Goal: Task Accomplishment & Management: Complete application form

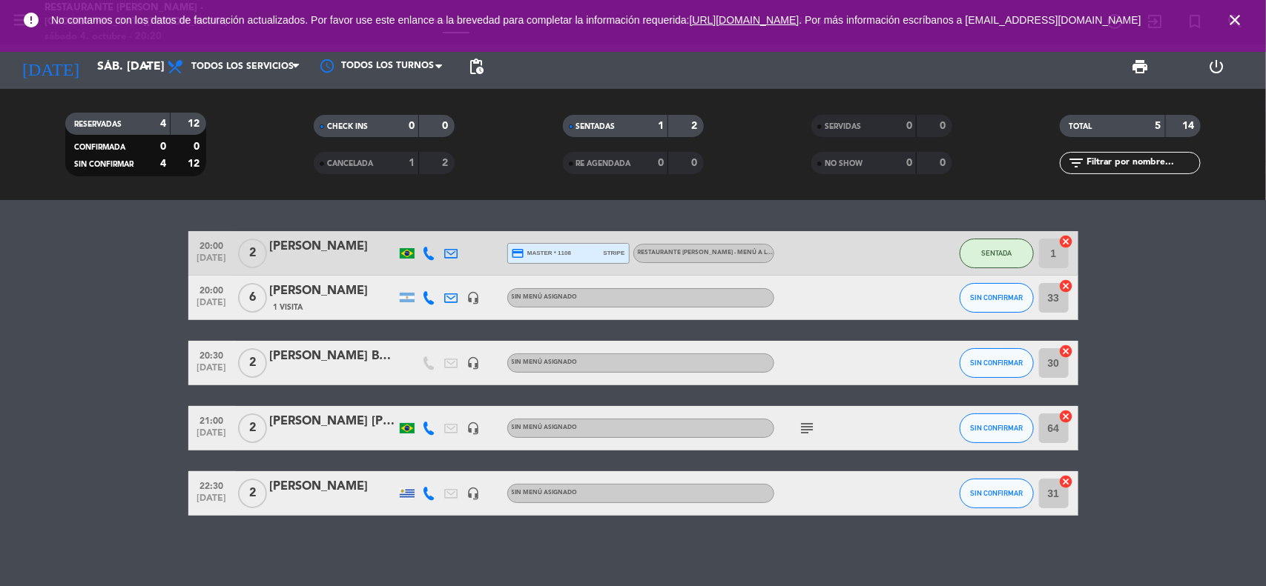
click at [1240, 22] on icon "close" at bounding box center [1235, 20] width 18 height 18
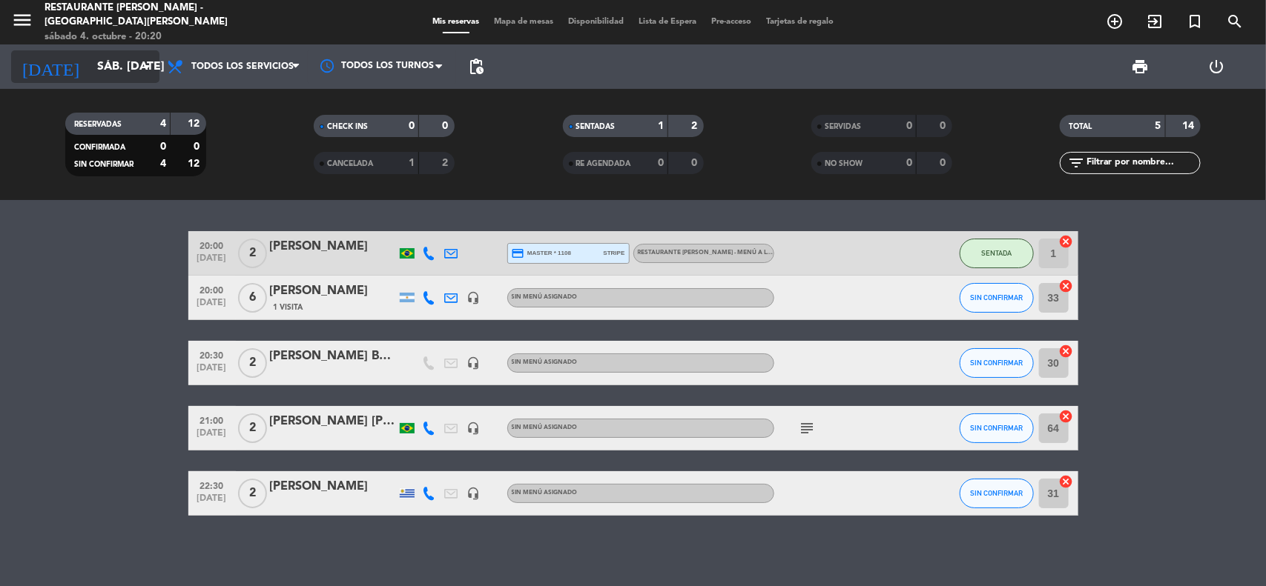
click at [145, 67] on icon "arrow_drop_down" at bounding box center [147, 67] width 18 height 18
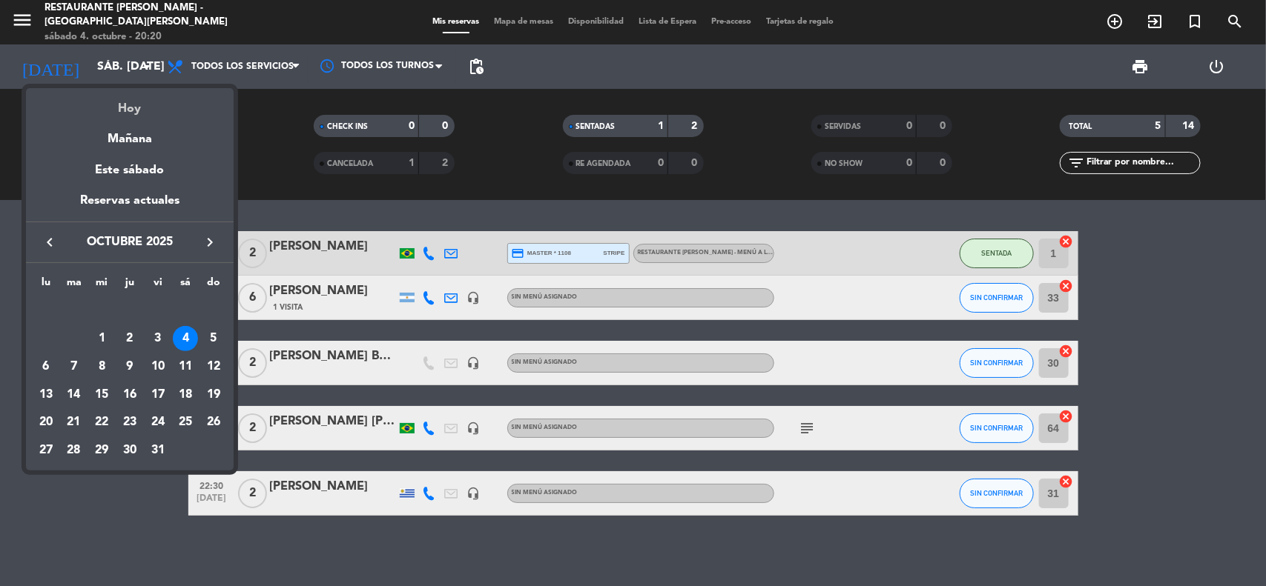
click at [142, 116] on div "Hoy" at bounding box center [130, 103] width 208 height 30
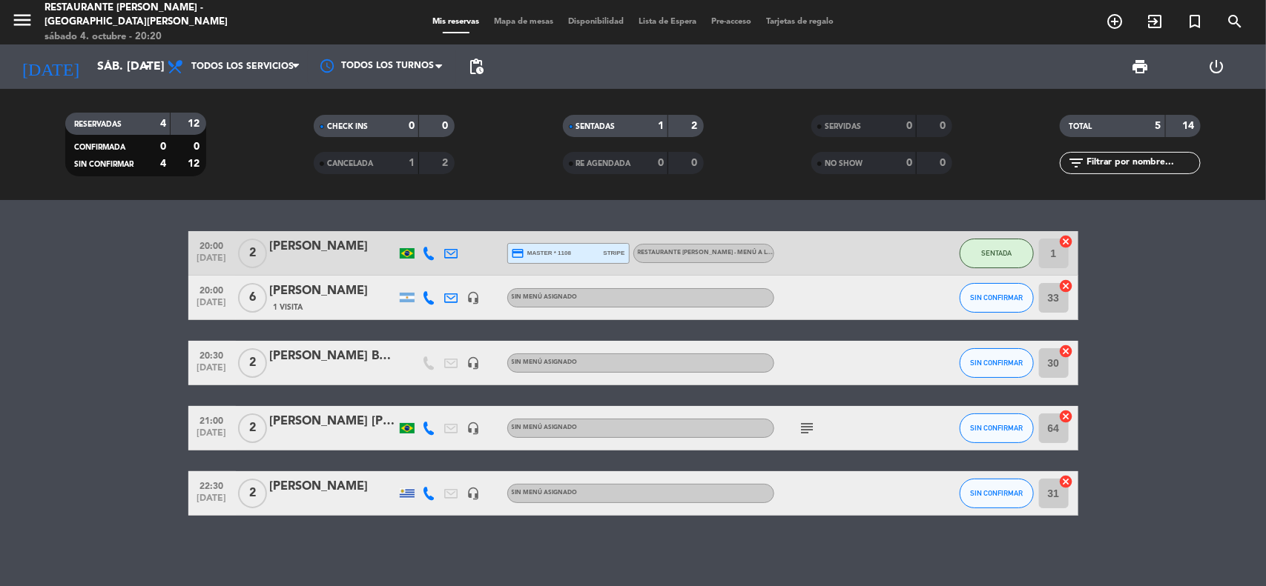
click at [85, 230] on div "20:00 [DATE] 2 [PERSON_NAME] credit_card master * 1108 stripe RESTAURANTE [PERS…" at bounding box center [633, 393] width 1266 height 386
click at [139, 234] on bookings-row "20:00 [DATE] 2 [PERSON_NAME] credit_card master * 1108 stripe RESTAURANTE [PERS…" at bounding box center [633, 373] width 1266 height 285
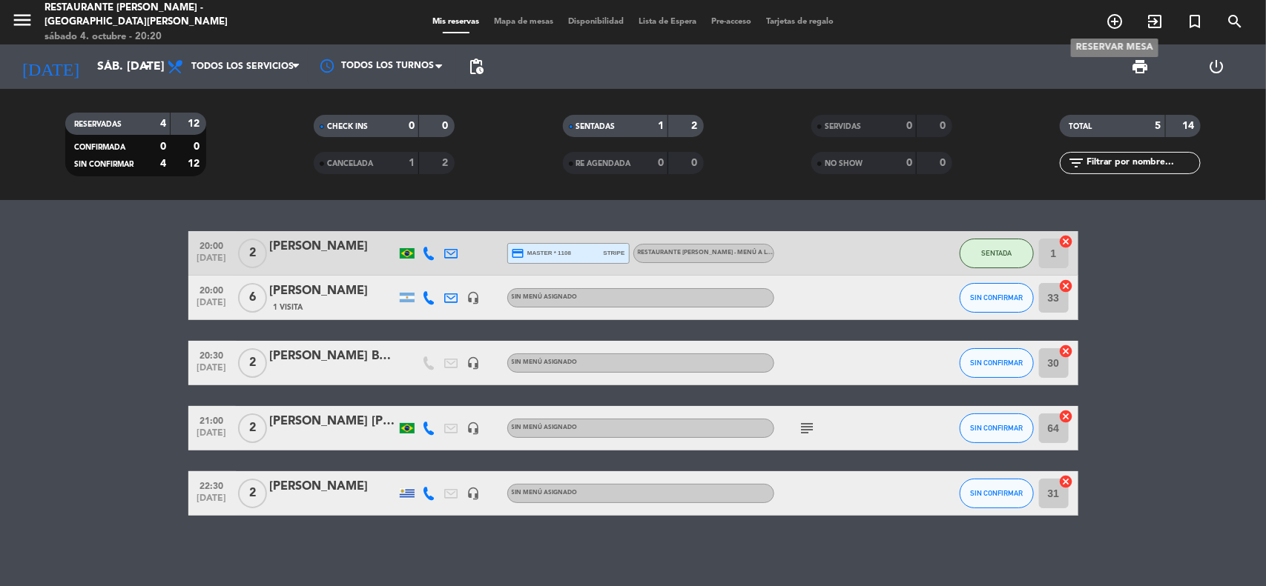
click at [1114, 21] on icon "add_circle_outline" at bounding box center [1114, 22] width 18 height 18
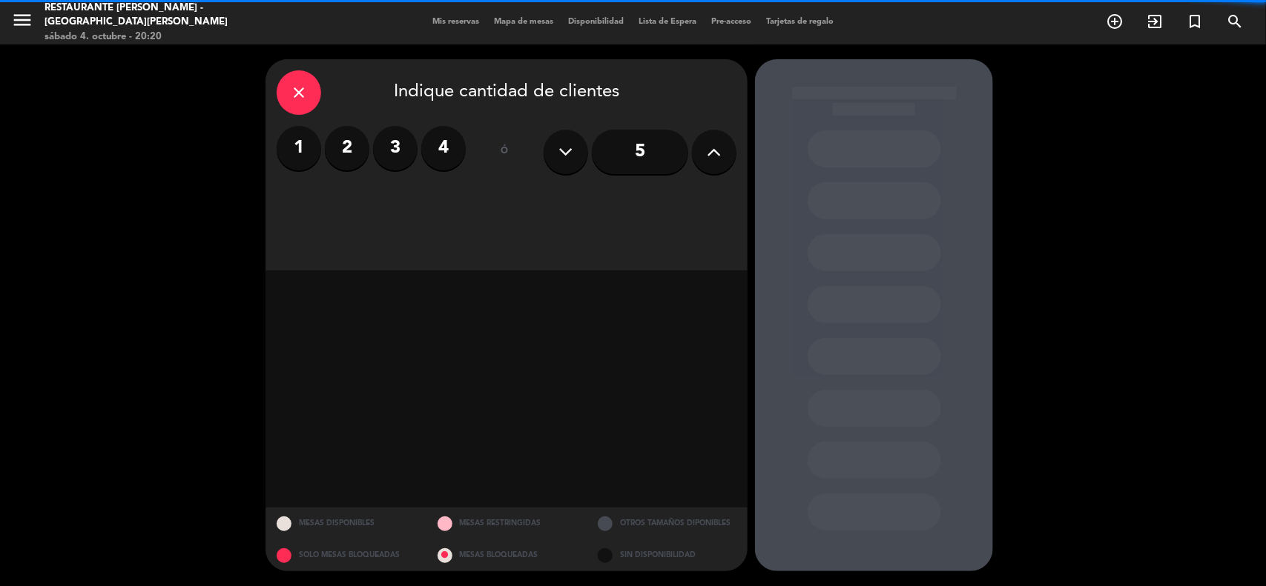
click at [373, 148] on label "3" at bounding box center [395, 148] width 44 height 44
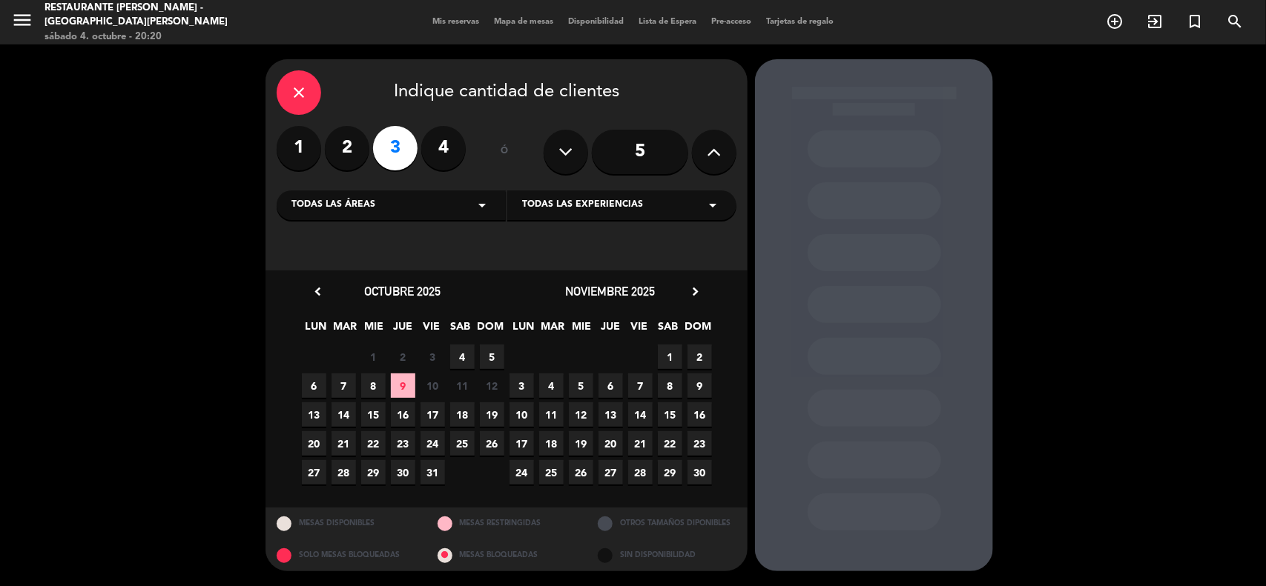
click at [463, 356] on span "4" at bounding box center [462, 357] width 24 height 24
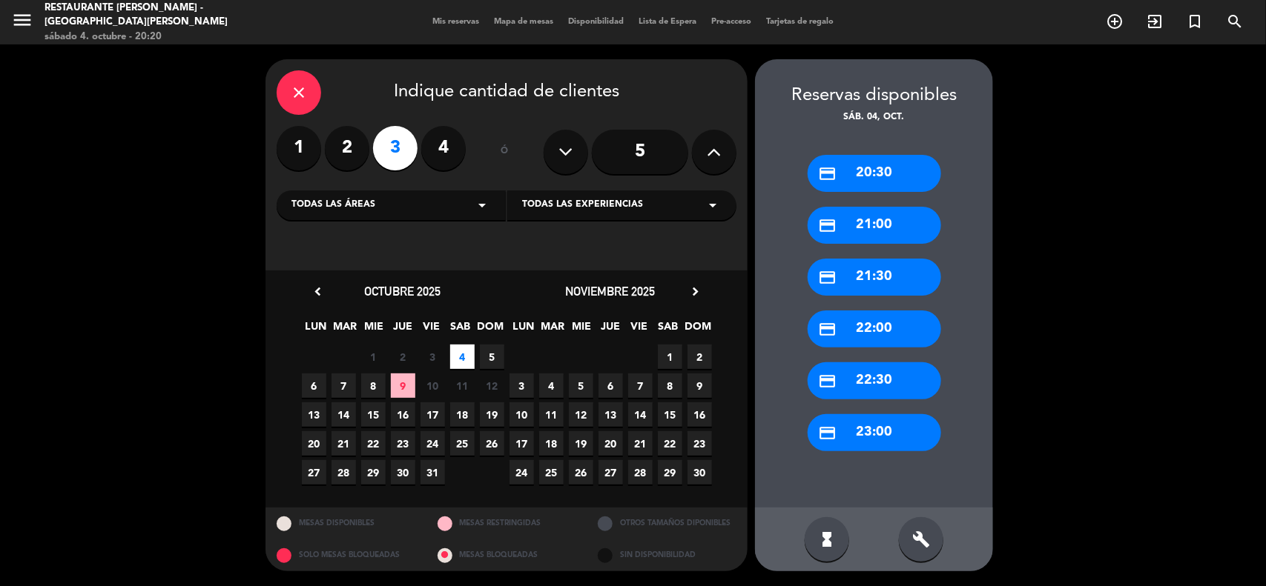
click at [867, 275] on div "credit_card 21:30" at bounding box center [873, 277] width 133 height 37
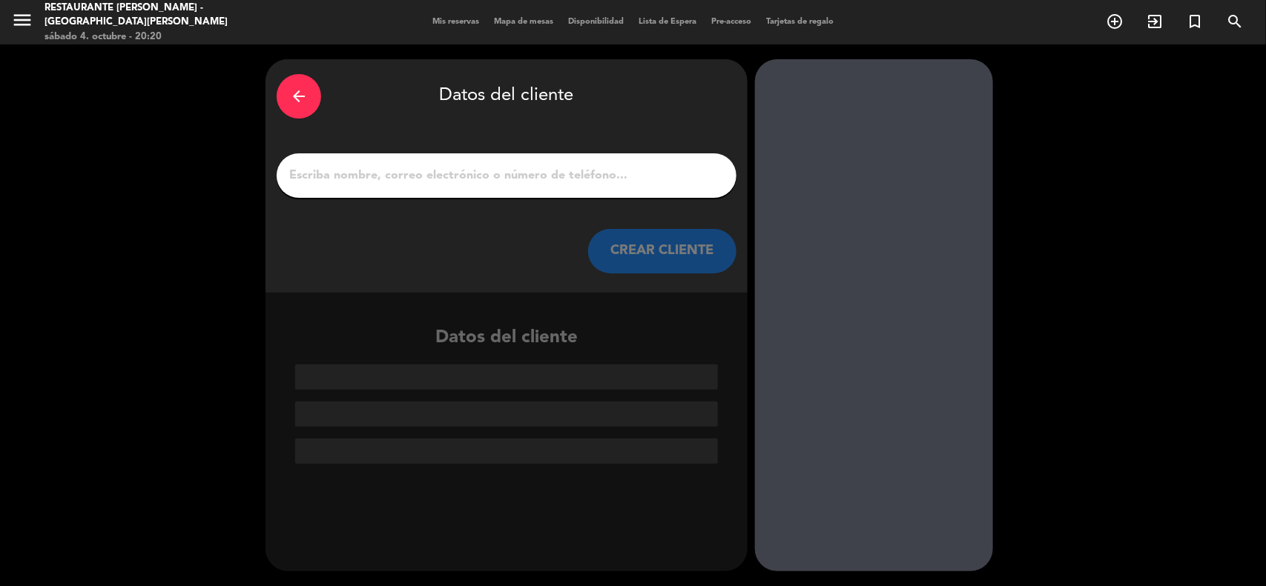
click at [483, 171] on input "1" at bounding box center [506, 175] width 437 height 21
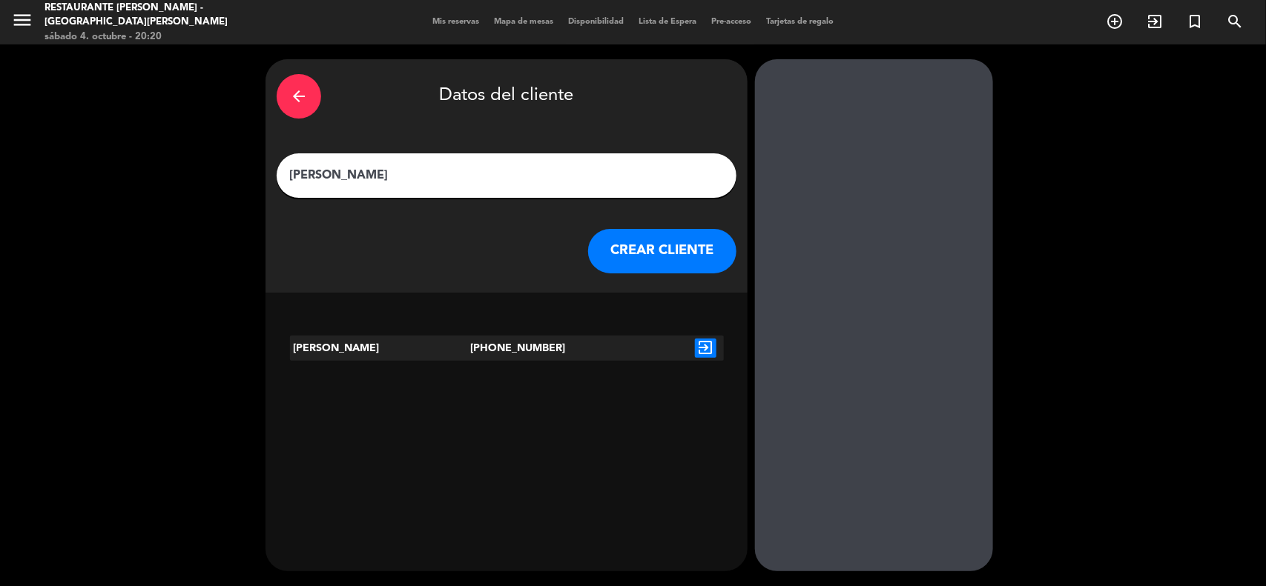
drag, startPoint x: 513, startPoint y: 182, endPoint x: 54, endPoint y: 87, distance: 468.6
click at [54, 87] on div "arrow_back Datos del cliente eSTEFANI [PERSON_NAME] CLIENTE [PERSON_NAME] [PHON…" at bounding box center [633, 315] width 1266 height 542
type input "e"
type input "[PERSON_NAME]"
click at [707, 348] on icon "exit_to_app" at bounding box center [706, 348] width 22 height 19
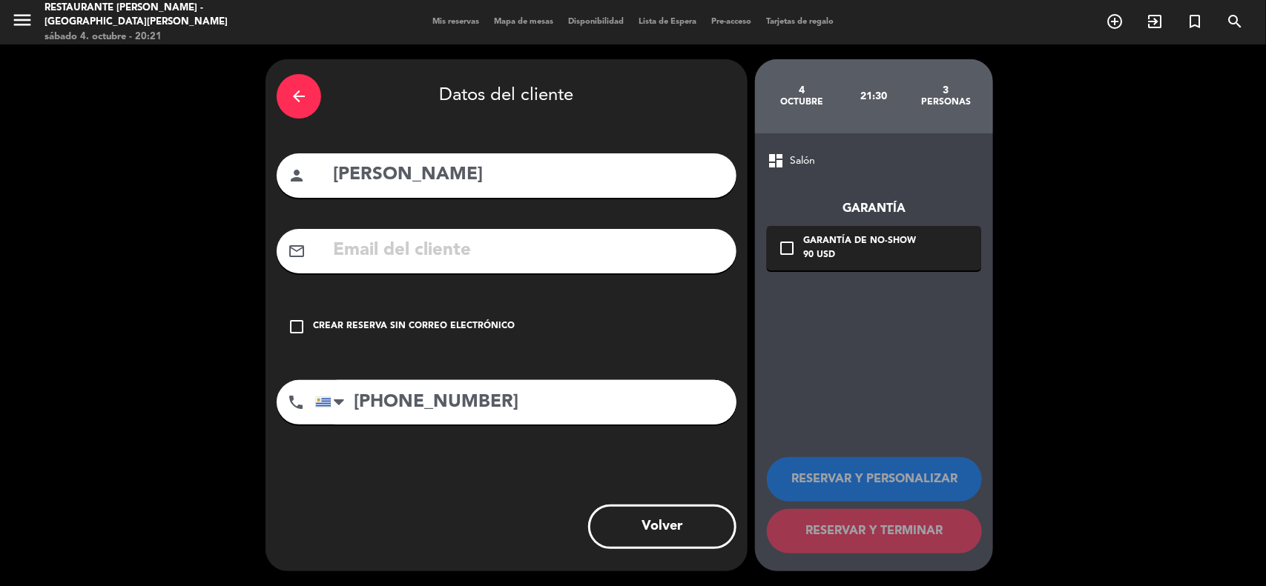
click at [498, 251] on input "text" at bounding box center [528, 251] width 394 height 30
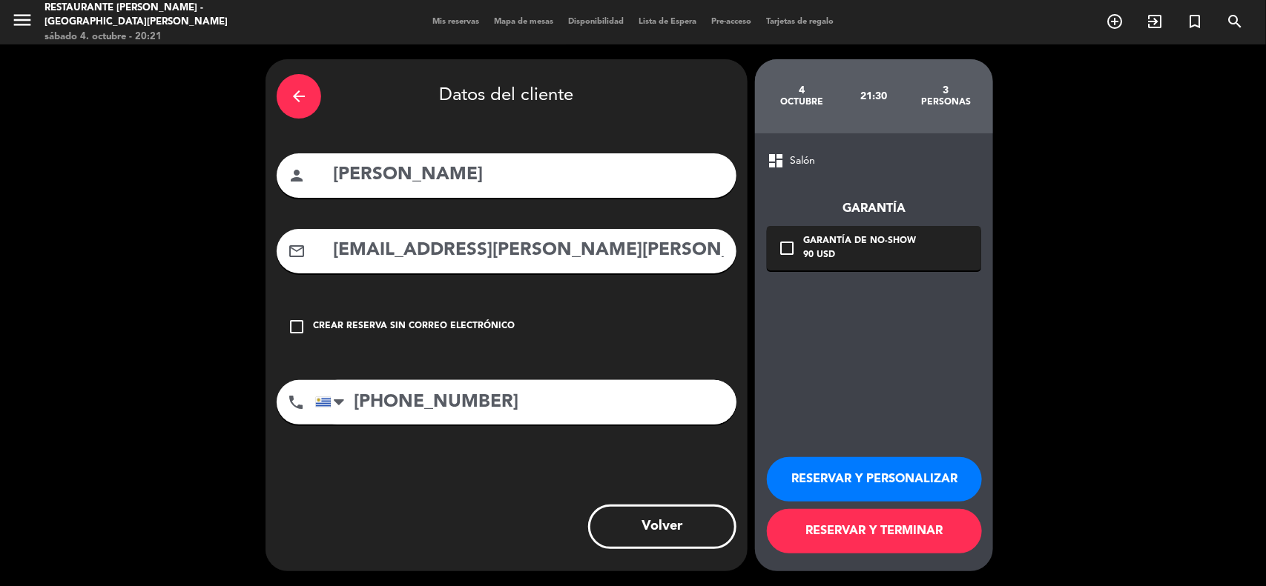
type input "[EMAIL_ADDRESS][PERSON_NAME][PERSON_NAME][DOMAIN_NAME]"
click at [887, 473] on button "RESERVAR Y PERSONALIZAR" at bounding box center [874, 479] width 215 height 44
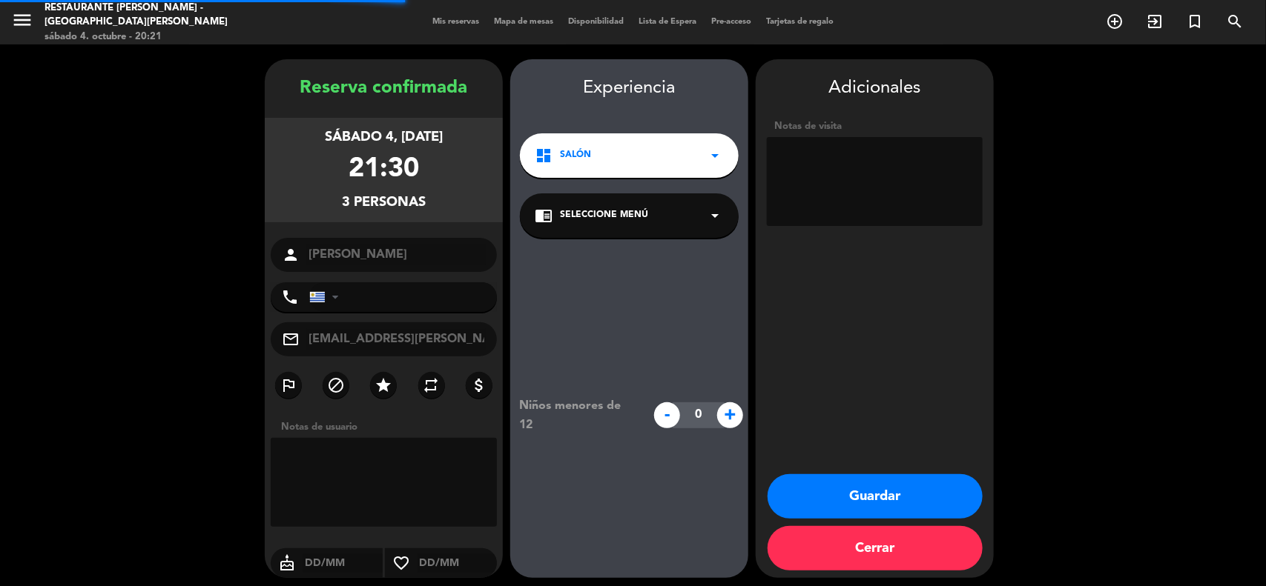
type input "[PHONE_NUMBER]"
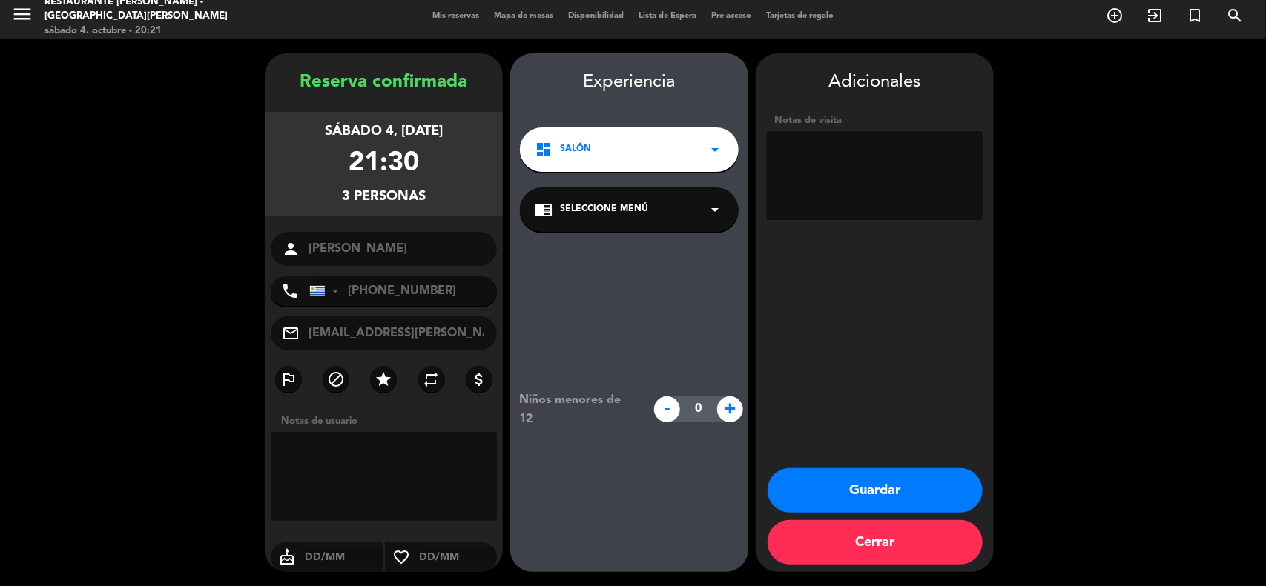
click at [725, 406] on span "+" at bounding box center [730, 410] width 26 height 26
type input "1"
click at [853, 154] on textarea at bounding box center [875, 175] width 216 height 89
type textarea "S"
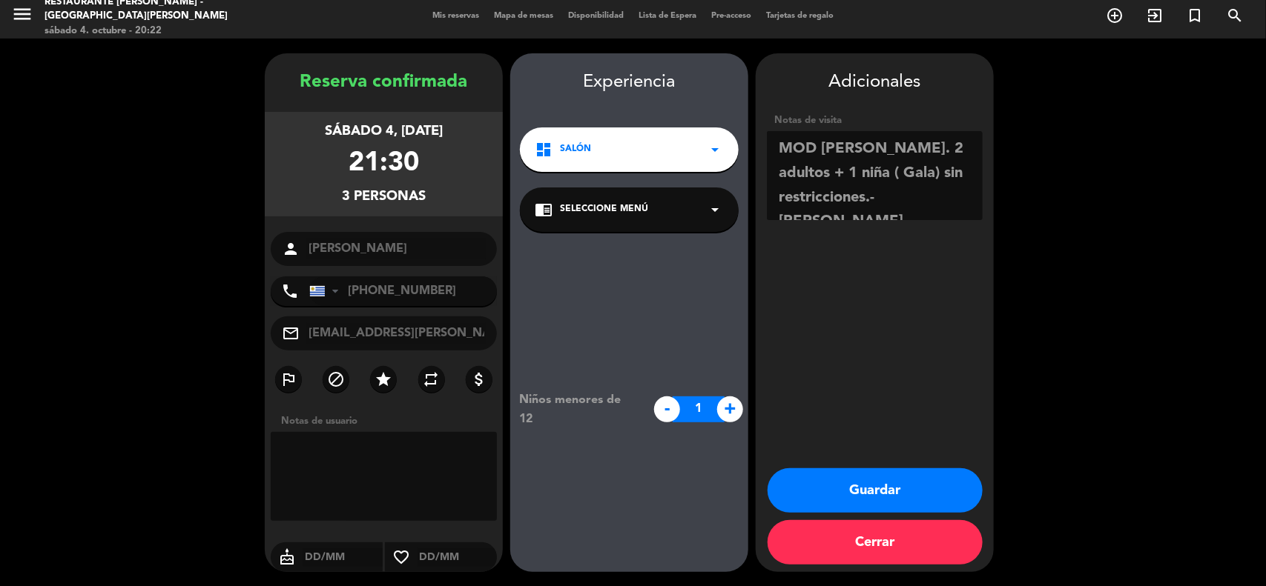
type textarea "MOD [PERSON_NAME]. 2 adultos + 1 niña ( Gala) sin restricciones.-[PERSON_NAME]"
click at [884, 480] on button "Guardar" at bounding box center [874, 491] width 215 height 44
